Goal: Information Seeking & Learning: Understand process/instructions

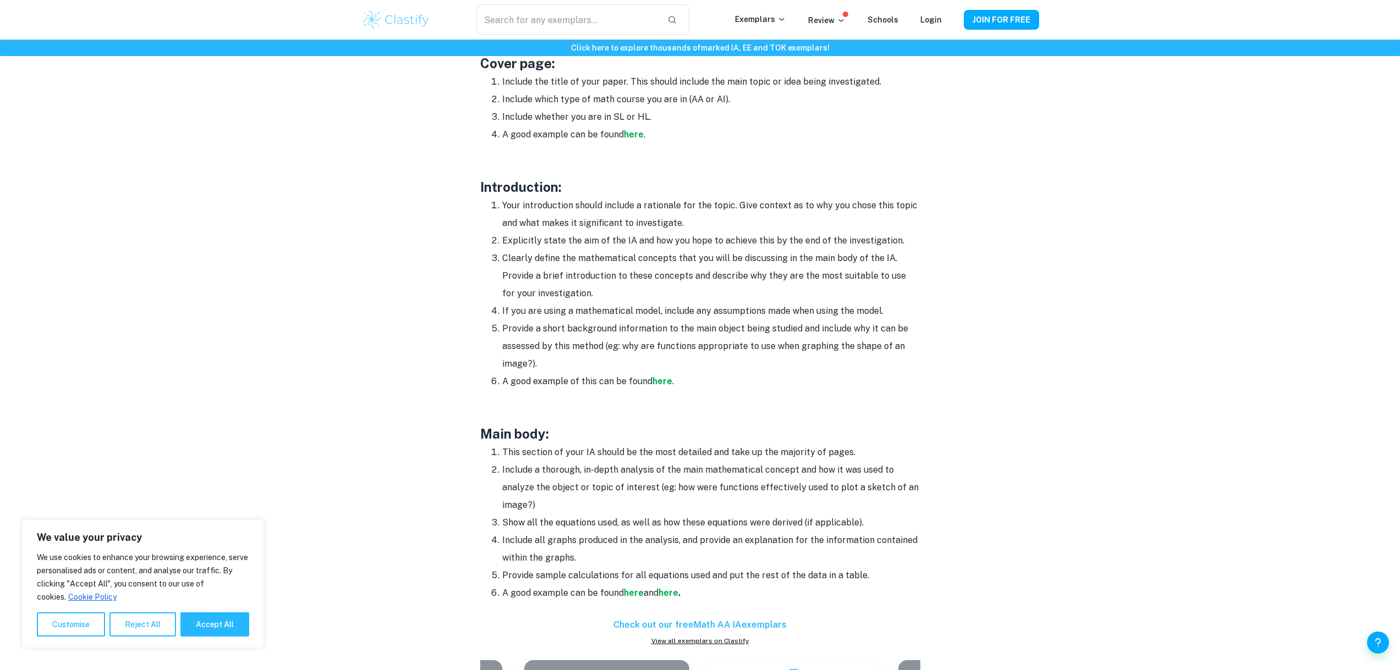
scroll to position [605, 0]
drag, startPoint x: 536, startPoint y: 210, endPoint x: 655, endPoint y: 197, distance: 120.1
click at [655, 197] on li "Your introduction should include a rationale for the topic. Give context as to …" at bounding box center [711, 213] width 418 height 35
click at [666, 197] on li "Your introduction should include a rationale for the topic. Give context as to …" at bounding box center [711, 213] width 418 height 35
drag, startPoint x: 604, startPoint y: 205, endPoint x: 748, endPoint y: 204, distance: 143.5
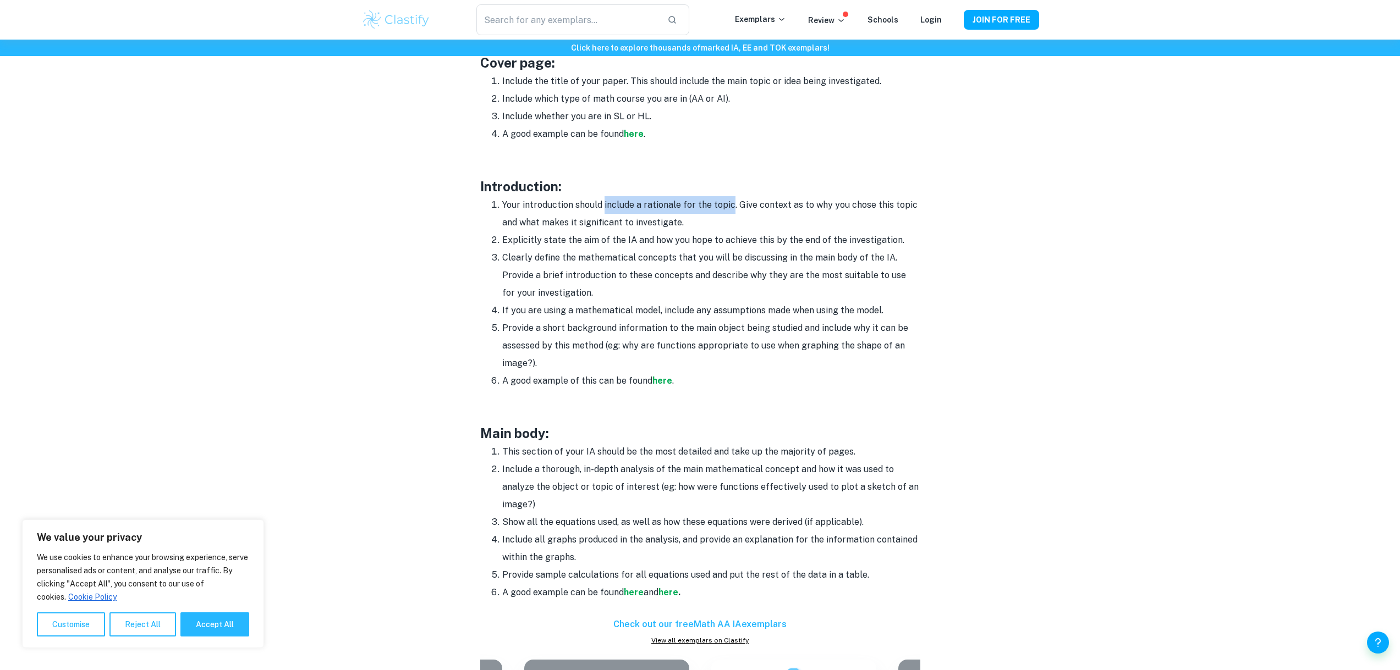
click at [746, 204] on li "Your introduction should include a rationale for the topic. Give context as to …" at bounding box center [711, 213] width 418 height 35
click at [769, 205] on li "Your introduction should include a rationale for the topic. Give context as to …" at bounding box center [711, 213] width 418 height 35
drag, startPoint x: 722, startPoint y: 206, endPoint x: 857, endPoint y: 208, distance: 135.3
click at [856, 208] on li "Your introduction should include a rationale for the topic. Give context as to …" at bounding box center [711, 213] width 418 height 35
click at [858, 208] on li "Your introduction should include a rationale for the topic. Give context as to …" at bounding box center [711, 213] width 418 height 35
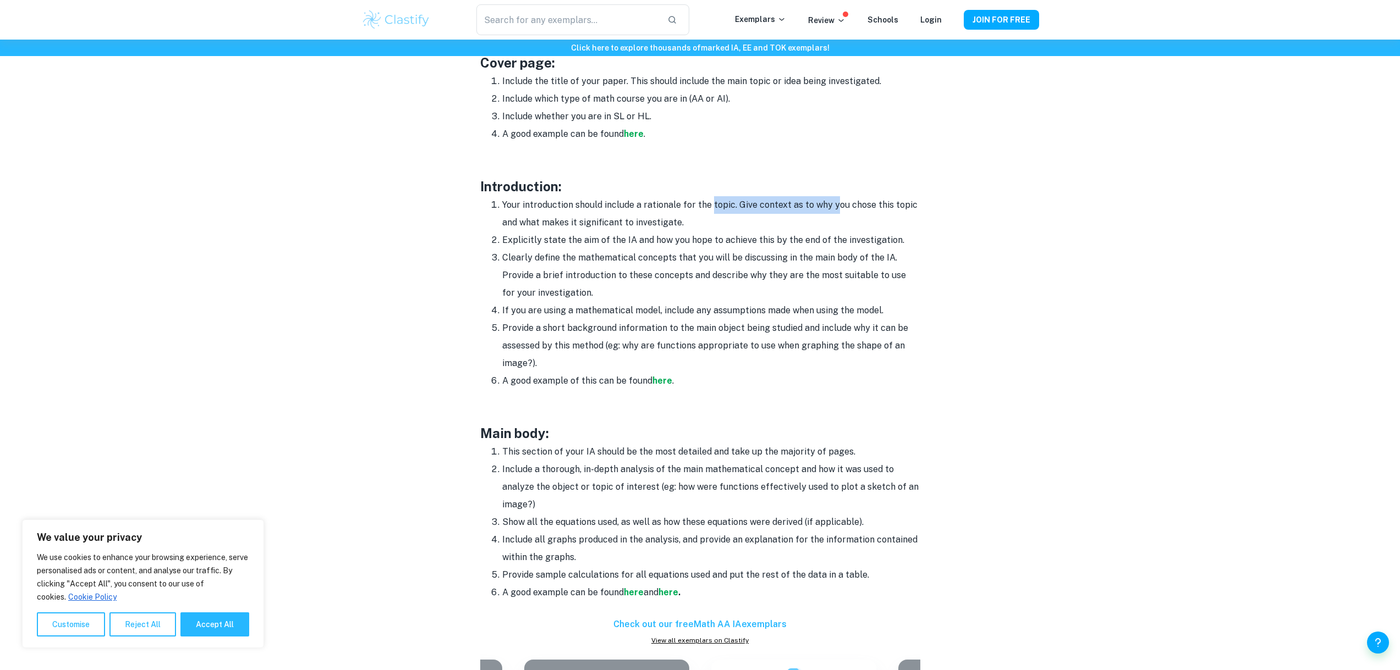
drag, startPoint x: 789, startPoint y: 199, endPoint x: 837, endPoint y: 200, distance: 48.4
click at [837, 200] on li "Your introduction should include a rationale for the topic. Give context as to …" at bounding box center [711, 213] width 418 height 35
click at [791, 202] on li "Your introduction should include a rationale for the topic. Give context as to …" at bounding box center [711, 213] width 418 height 35
click at [562, 219] on li "Your introduction should include a rationale for the topic. Give context as to …" at bounding box center [711, 213] width 418 height 35
drag, startPoint x: 493, startPoint y: 238, endPoint x: 687, endPoint y: 234, distance: 194.2
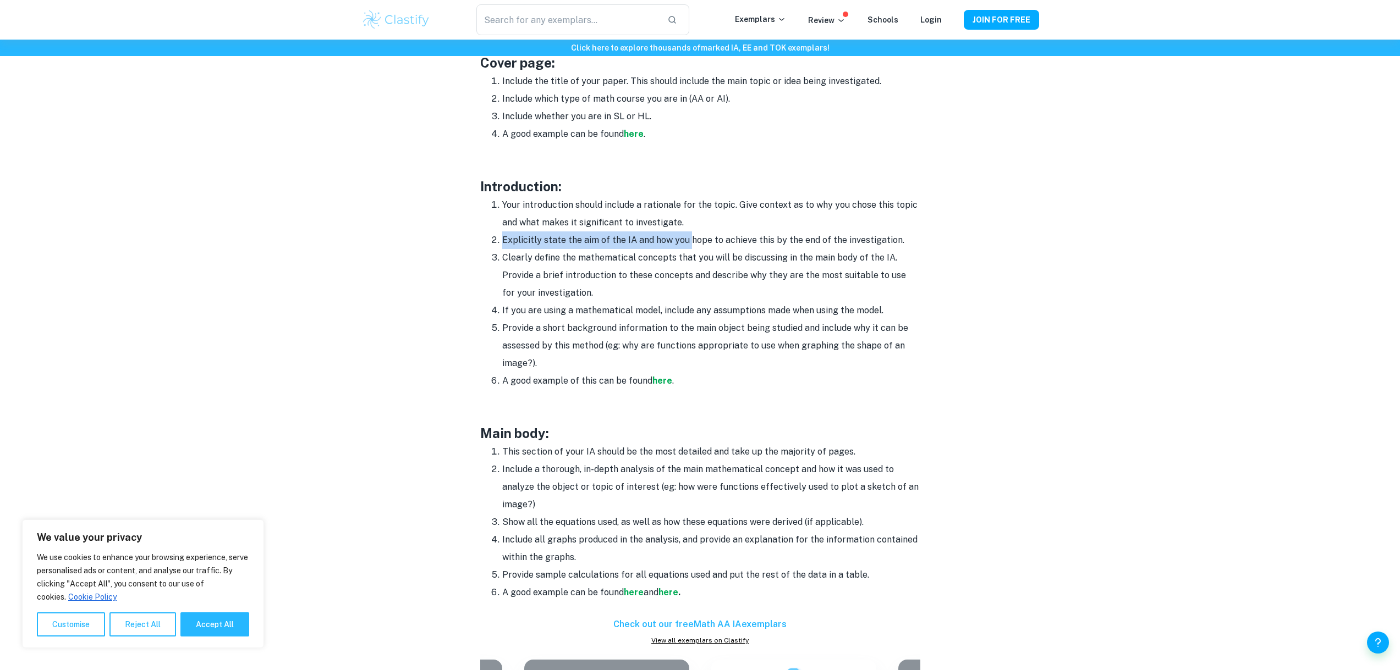
click at [687, 234] on li "Explicitly state the aim of the IA and how you hope to achieve this by the end …" at bounding box center [711, 241] width 418 height 18
drag, startPoint x: 601, startPoint y: 233, endPoint x: 894, endPoint y: 234, distance: 293.1
click at [892, 233] on li "Explicitly state the aim of the IA and how you hope to achieve this by the end …" at bounding box center [711, 241] width 418 height 18
click at [832, 238] on li "Explicitly state the aim of the IA and how you hope to achieve this by the end …" at bounding box center [711, 241] width 418 height 18
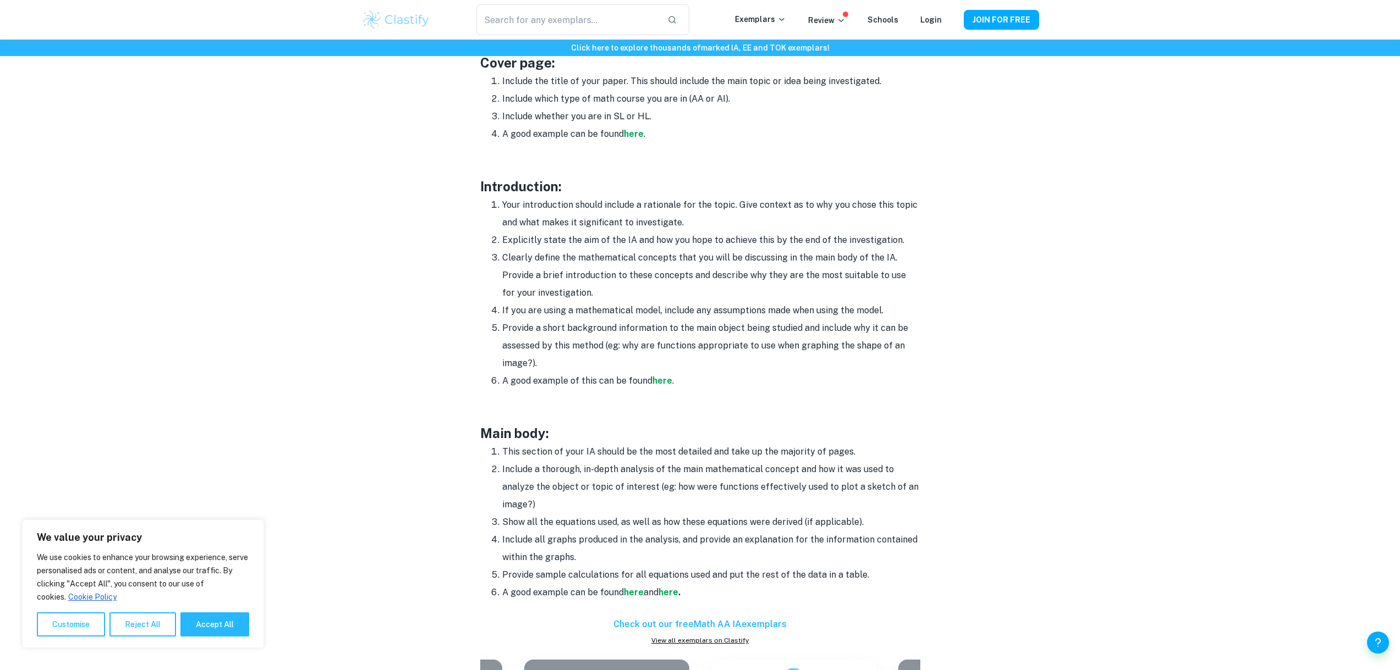
click at [560, 257] on li "Clearly define the mathematical concepts that you will be discussing in the mai…" at bounding box center [711, 275] width 418 height 53
drag, startPoint x: 491, startPoint y: 259, endPoint x: 709, endPoint y: 258, distance: 218.3
click at [709, 258] on li "Clearly define the mathematical concepts that you will be discussing in the mai…" at bounding box center [711, 275] width 418 height 53
click at [712, 258] on li "Clearly define the mathematical concepts that you will be discussing in the mai…" at bounding box center [711, 275] width 418 height 53
drag, startPoint x: 608, startPoint y: 256, endPoint x: 853, endPoint y: 255, distance: 245.3
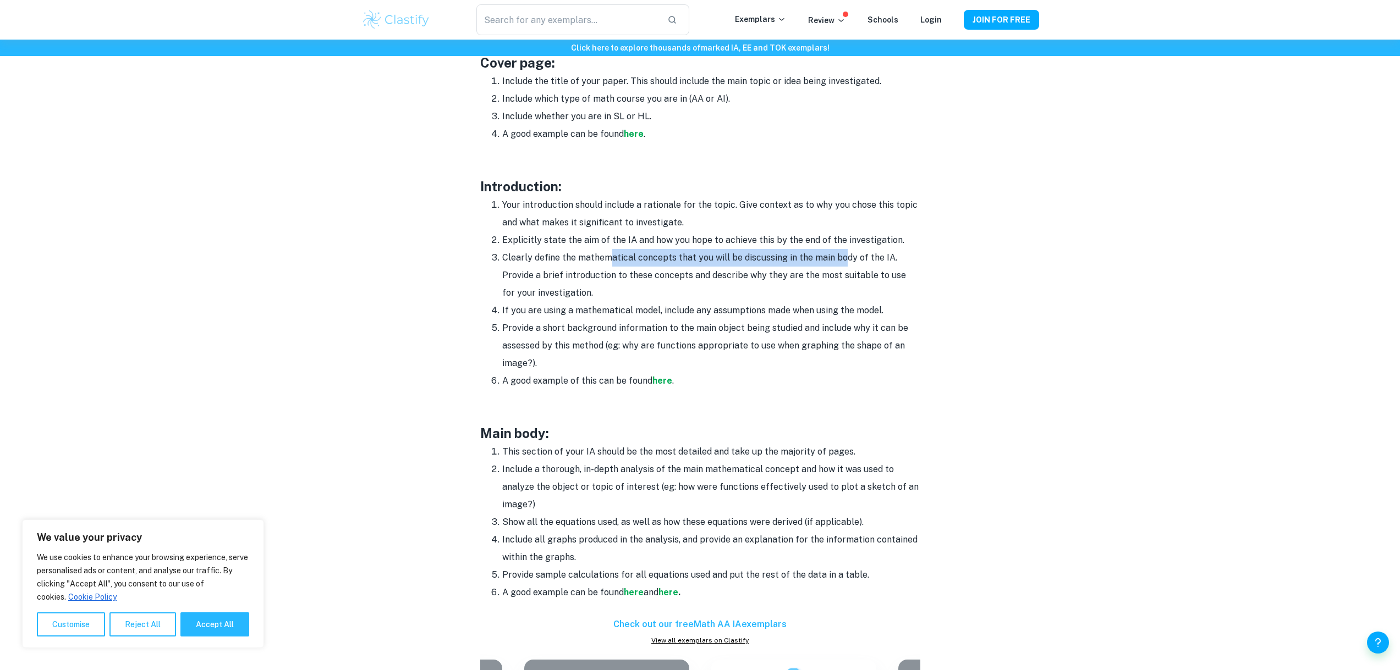
click at [850, 255] on li "Clearly define the mathematical concepts that you will be discussing in the mai…" at bounding box center [711, 275] width 418 height 53
click at [862, 257] on li "Clearly define the mathematical concepts that you will be discussing in the mai…" at bounding box center [711, 275] width 418 height 53
drag, startPoint x: 500, startPoint y: 256, endPoint x: 725, endPoint y: 263, distance: 225.6
click at [745, 258] on li "Clearly define the mathematical concepts that you will be discussing in the mai…" at bounding box center [711, 275] width 418 height 53
drag, startPoint x: 658, startPoint y: 267, endPoint x: 573, endPoint y: 272, distance: 84.8
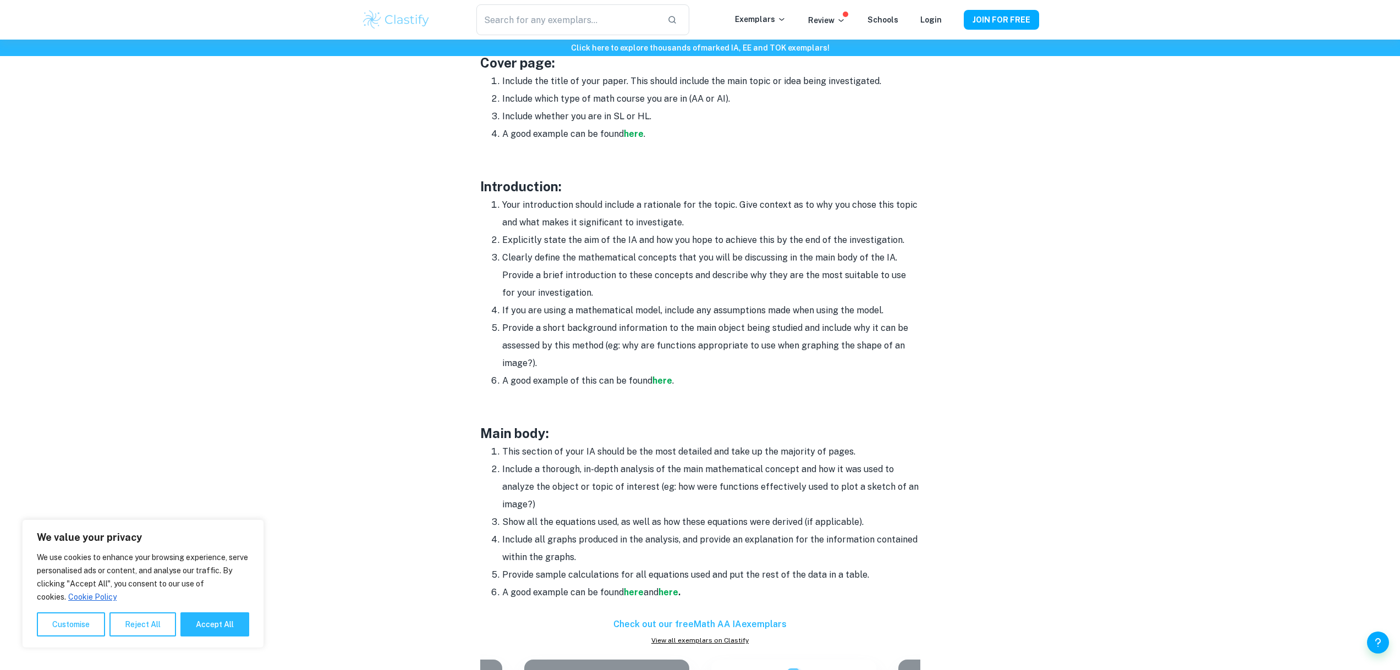
click at [657, 267] on li "Clearly define the mathematical concepts that you will be discussing in the mai…" at bounding box center [711, 275] width 418 height 53
drag, startPoint x: 530, startPoint y: 271, endPoint x: 830, endPoint y: 261, distance: 300.5
click at [830, 261] on li "Clearly define the mathematical concepts that you will be discussing in the mai…" at bounding box center [711, 275] width 418 height 53
click at [665, 278] on li "Clearly define the mathematical concepts that you will be discussing in the mai…" at bounding box center [711, 275] width 418 height 53
drag, startPoint x: 521, startPoint y: 312, endPoint x: 793, endPoint y: 294, distance: 271.8
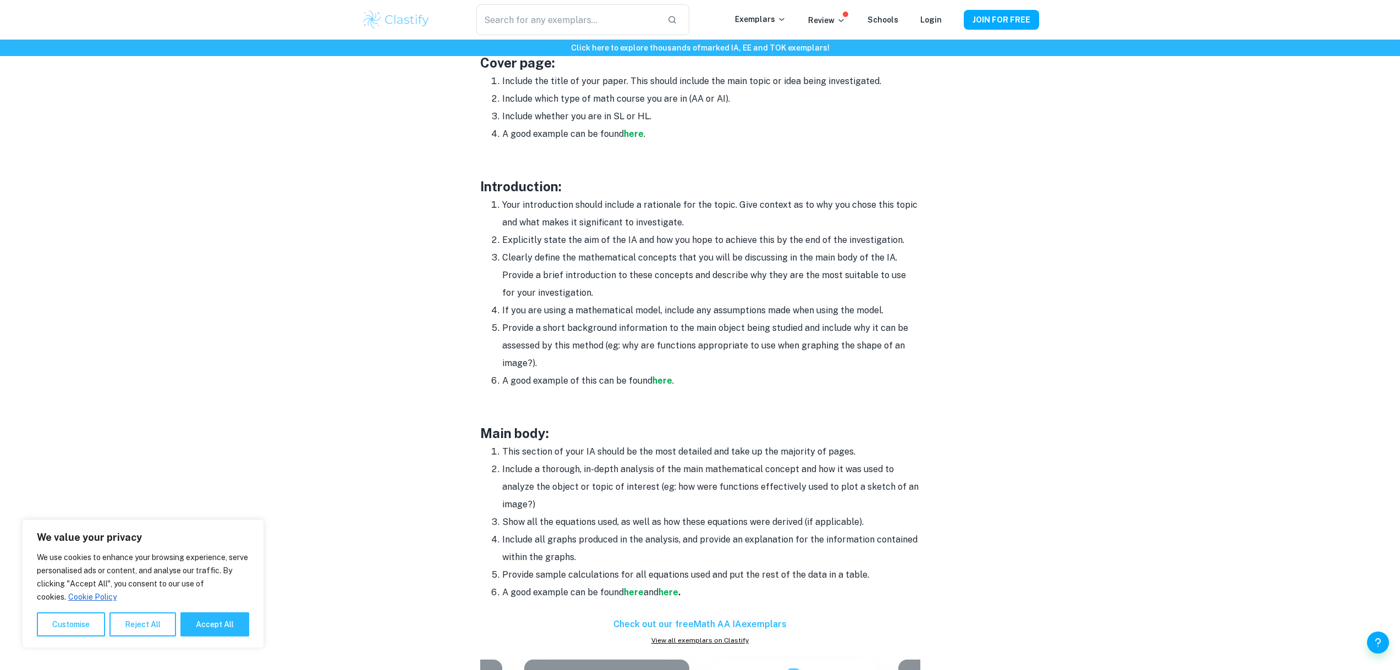
click at [793, 294] on ol "Your introduction should include a rationale for the topic. Give context as to …" at bounding box center [700, 293] width 440 height 194
click at [638, 307] on li "If you are using a mathematical model, include any assumptions made when using …" at bounding box center [711, 311] width 418 height 18
drag, startPoint x: 546, startPoint y: 311, endPoint x: 838, endPoint y: 305, distance: 291.6
click at [838, 305] on li "If you are using a mathematical model, include any assumptions made when using …" at bounding box center [711, 311] width 418 height 18
drag, startPoint x: 695, startPoint y: 318, endPoint x: 690, endPoint y: 316, distance: 5.9
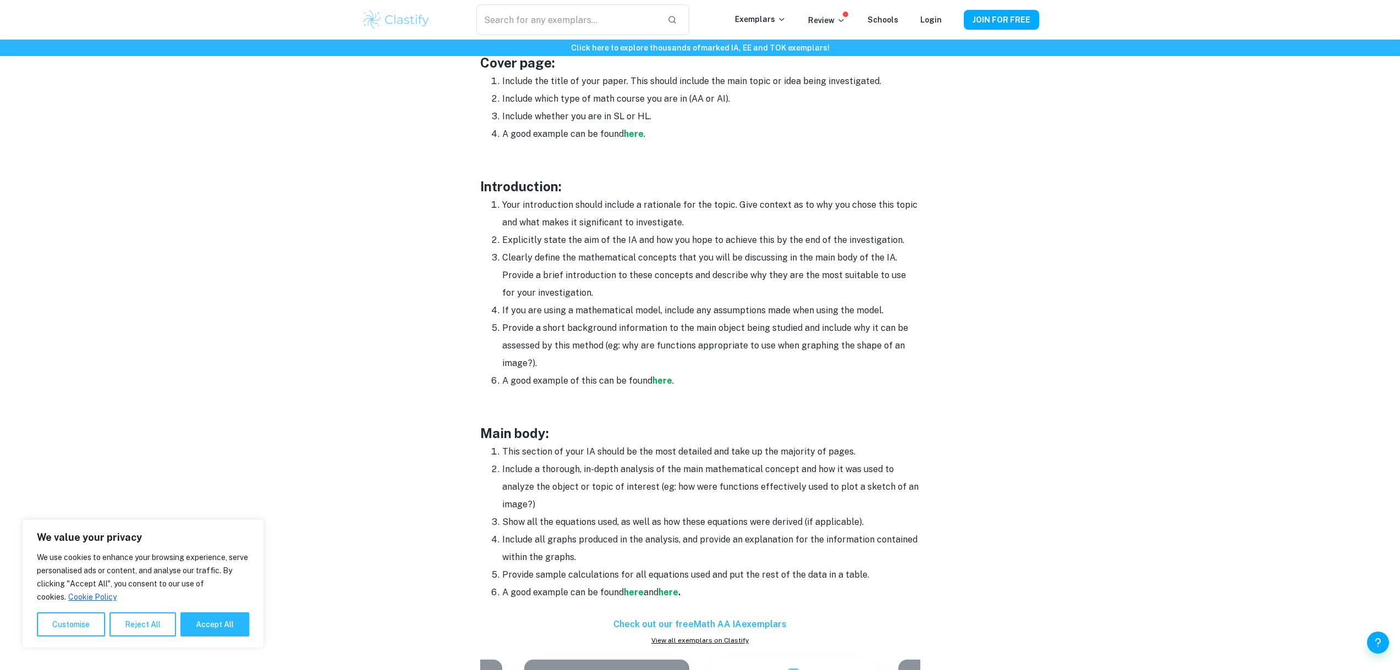
click at [694, 318] on ol "Your introduction should include a rationale for the topic. Give context as to …" at bounding box center [700, 293] width 440 height 194
click at [538, 295] on li "Clearly define the mathematical concepts that you will be discussing in the mai…" at bounding box center [711, 275] width 418 height 53
drag, startPoint x: 520, startPoint y: 309, endPoint x: 690, endPoint y: 304, distance: 170.0
click at [690, 304] on li "If you are using a mathematical model, include any assumptions made when using …" at bounding box center [711, 311] width 418 height 18
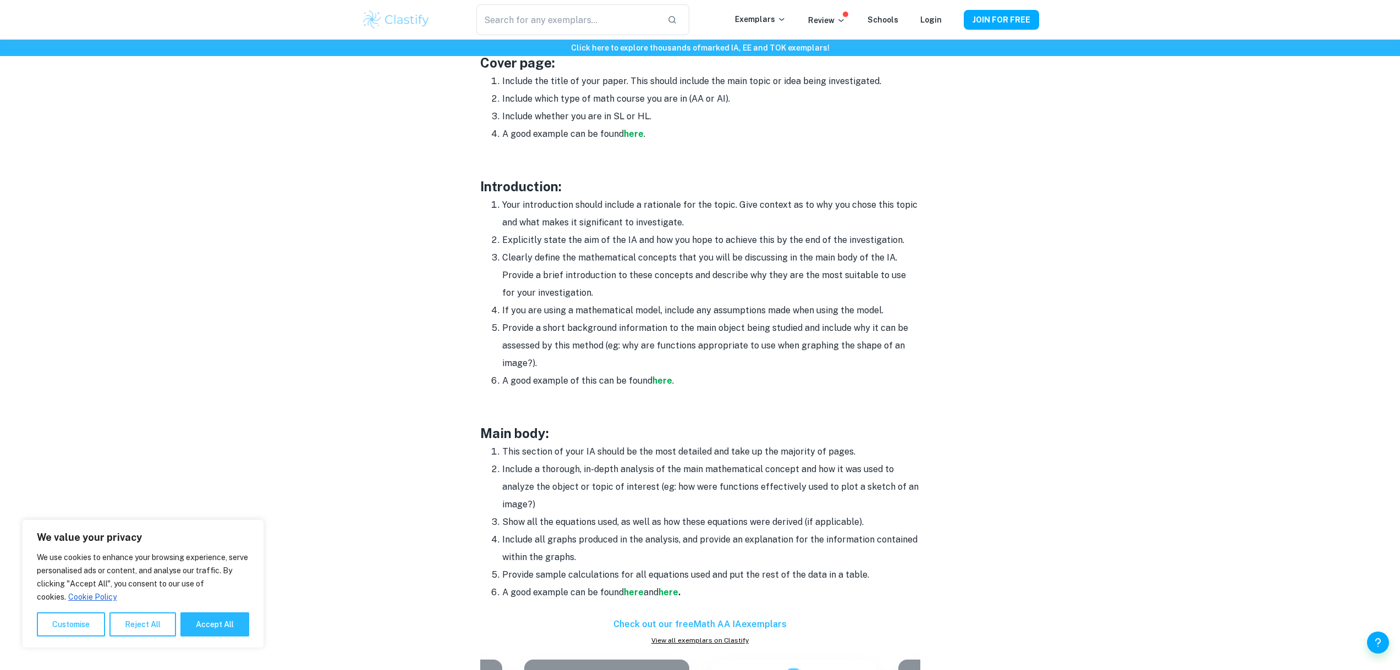
click at [608, 296] on li "Clearly define the mathematical concepts that you will be discussing in the mai…" at bounding box center [711, 275] width 418 height 53
drag, startPoint x: 514, startPoint y: 299, endPoint x: 736, endPoint y: 295, distance: 221.7
click at [736, 295] on li "Clearly define the mathematical concepts that you will be discussing in the mai…" at bounding box center [711, 275] width 418 height 53
click at [734, 309] on li "If you are using a mathematical model, include any assumptions made when using …" at bounding box center [711, 311] width 418 height 18
drag, startPoint x: 526, startPoint y: 312, endPoint x: 746, endPoint y: 317, distance: 220.6
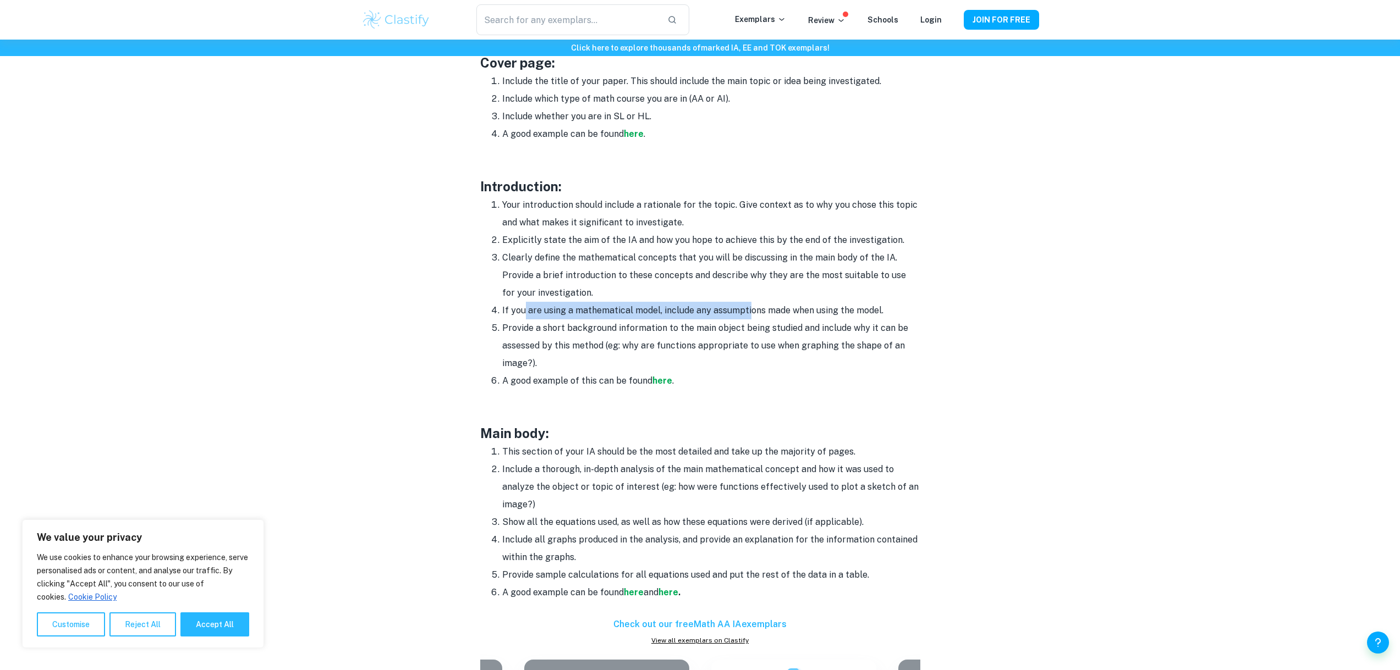
click at [746, 317] on li "If you are using a mathematical model, include any assumptions made when using …" at bounding box center [711, 311] width 418 height 18
click at [742, 318] on li "If you are using a mathematical model, include any assumptions made when using …" at bounding box center [711, 311] width 418 height 18
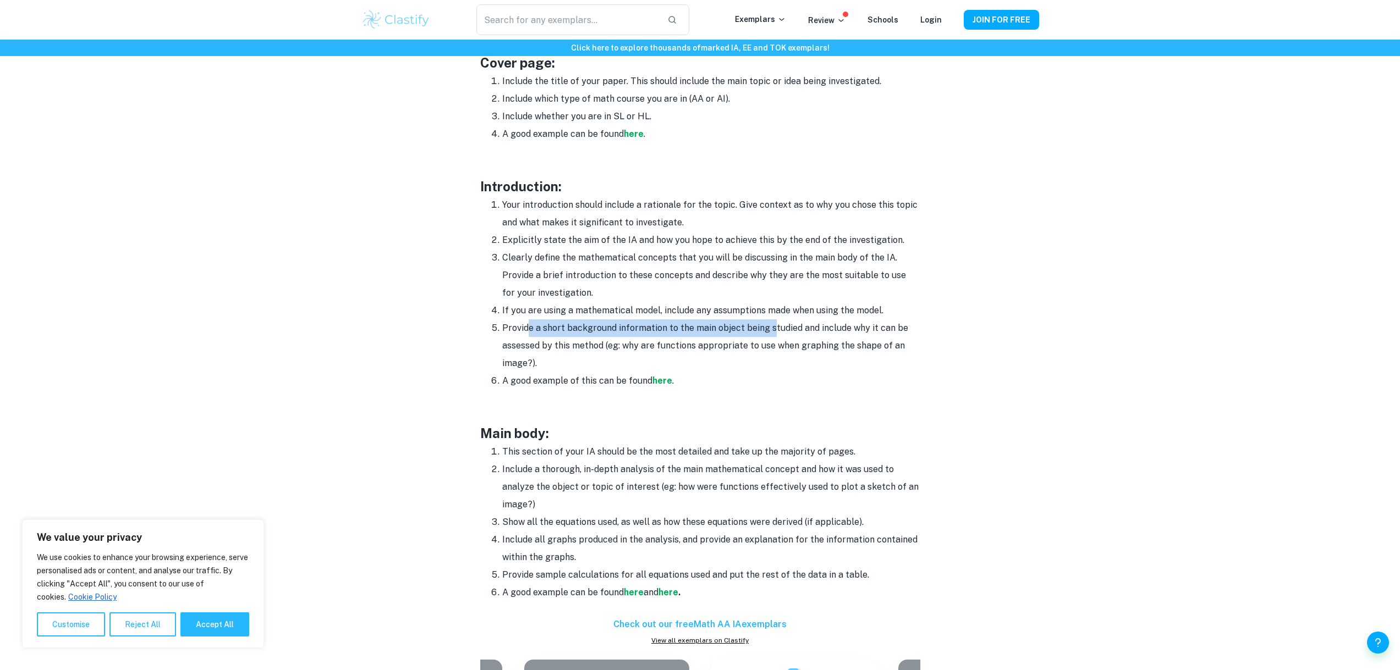
drag, startPoint x: 526, startPoint y: 332, endPoint x: 771, endPoint y: 327, distance: 244.8
click at [771, 327] on li "Provide a short background information to the main object being studied and inc…" at bounding box center [711, 346] width 418 height 53
click at [851, 341] on li "Provide a short background information to the main object being studied and inc…" at bounding box center [711, 346] width 418 height 53
drag, startPoint x: 611, startPoint y: 332, endPoint x: 816, endPoint y: 330, distance: 205.1
click at [816, 330] on li "Provide a short background information to the main object being studied and inc…" at bounding box center [711, 346] width 418 height 53
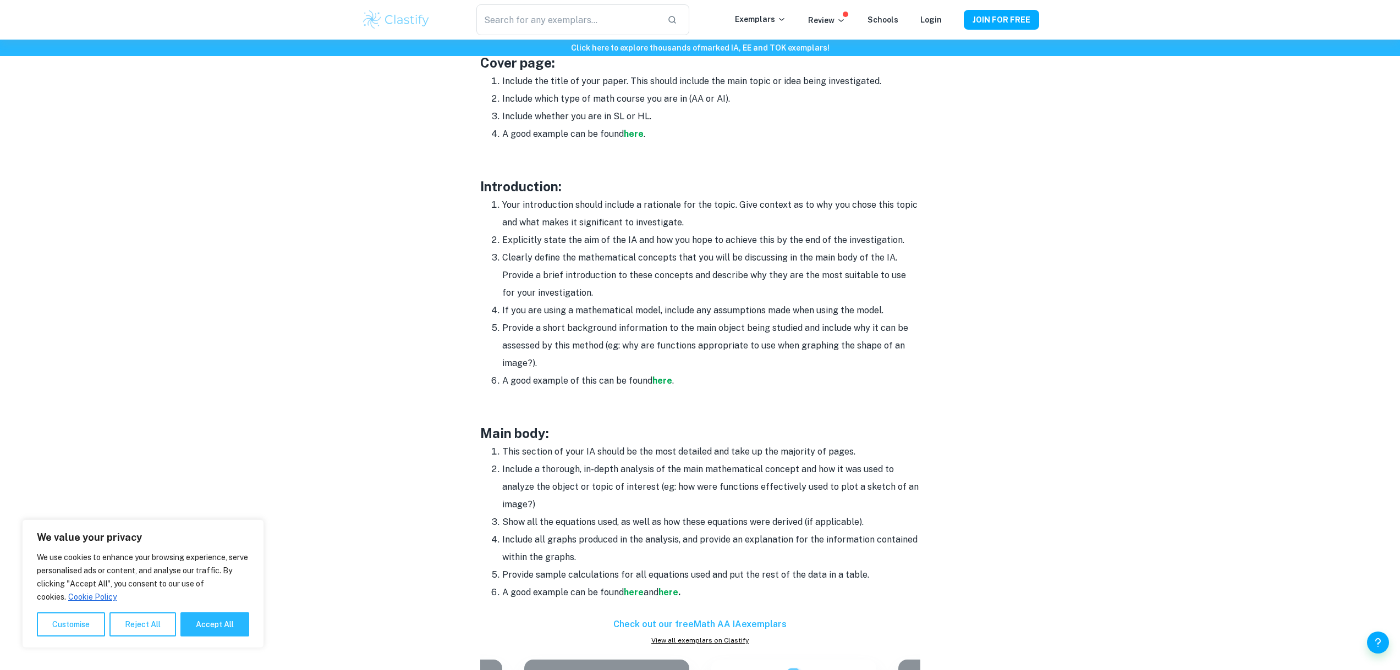
click at [848, 335] on li "Provide a short background information to the main object being studied and inc…" at bounding box center [711, 346] width 418 height 53
drag, startPoint x: 542, startPoint y: 382, endPoint x: 641, endPoint y: 380, distance: 99.0
click at [641, 380] on li "A good example of this can be found here ." at bounding box center [711, 381] width 418 height 18
click at [771, 390] on p at bounding box center [700, 398] width 440 height 16
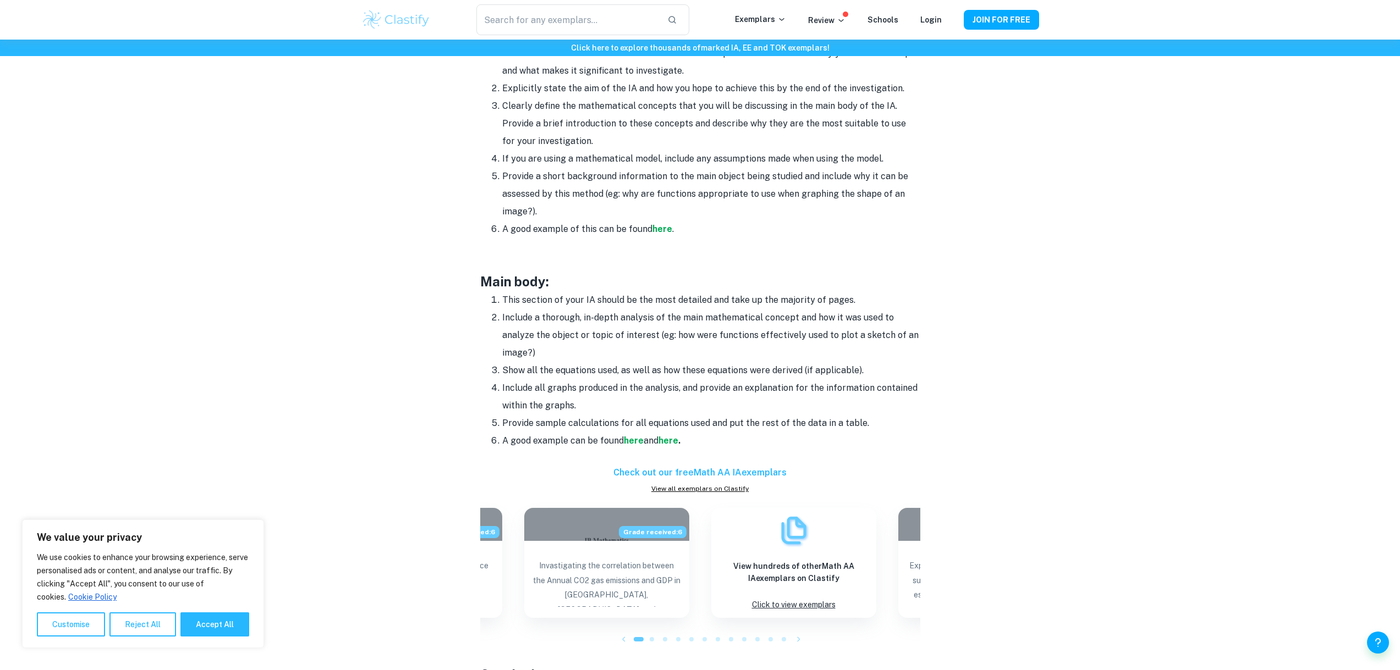
scroll to position [550, 0]
